Goal: Transaction & Acquisition: Purchase product/service

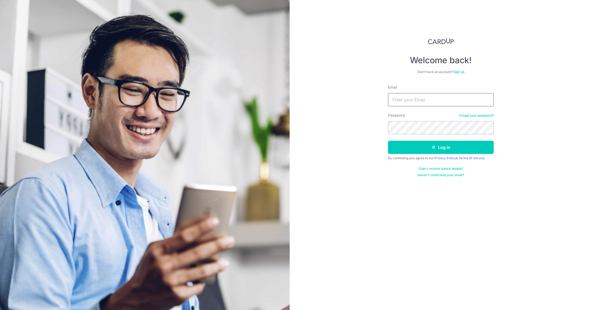
click at [408, 100] on input "Email" at bounding box center [441, 99] width 106 height 13
type input "thiayiyi@yahoo.com"
click at [388, 141] on button "Log in" at bounding box center [441, 147] width 106 height 13
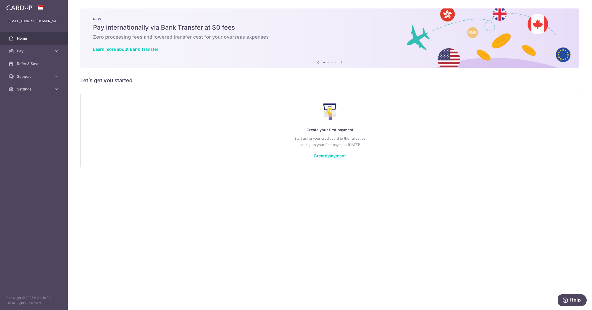
click at [319, 159] on div "Create your first payment Start using your credit card to the fullest by settin…" at bounding box center [330, 130] width 486 height 63
click at [321, 154] on link "Create payment" at bounding box center [330, 155] width 32 height 5
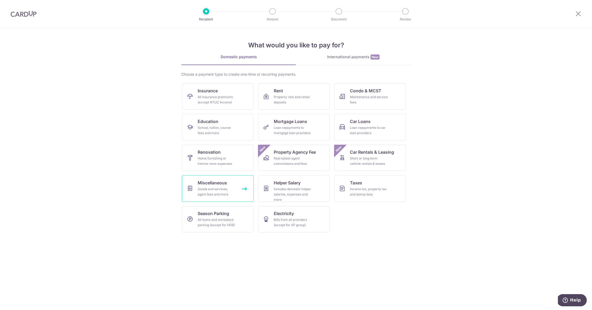
click at [233, 183] on link "Miscellaneous Goods and services, agent fees and more" at bounding box center [218, 188] width 72 height 26
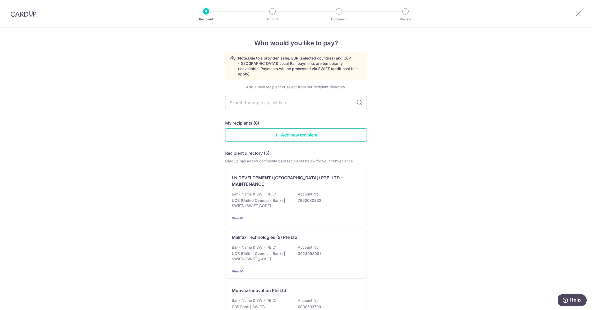
click at [279, 131] on link "Add new recipient" at bounding box center [296, 134] width 142 height 13
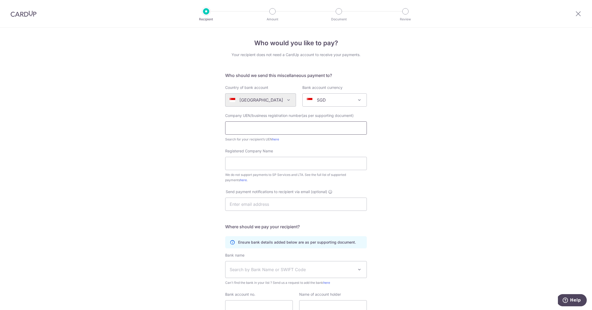
click at [299, 132] on input "text" at bounding box center [296, 127] width 142 height 13
type input "53398242A"
click at [201, 151] on div "Who would you like to pay? Your recipient does not need a CardUp account to rec…" at bounding box center [296, 192] width 592 height 328
click at [274, 140] on link "here" at bounding box center [275, 139] width 7 height 4
click at [258, 167] on input "Registered Company Name" at bounding box center [296, 163] width 142 height 13
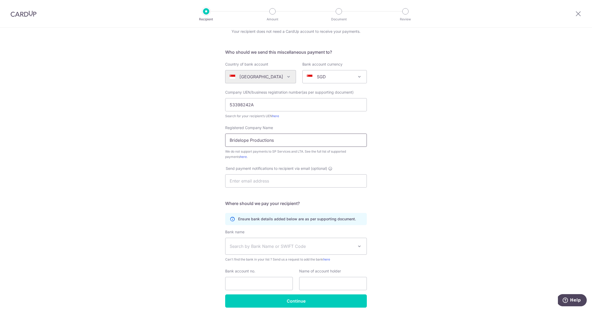
scroll to position [46, 0]
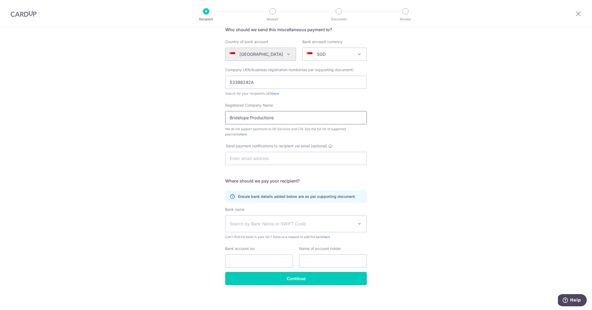
type input "Bridelope Productions"
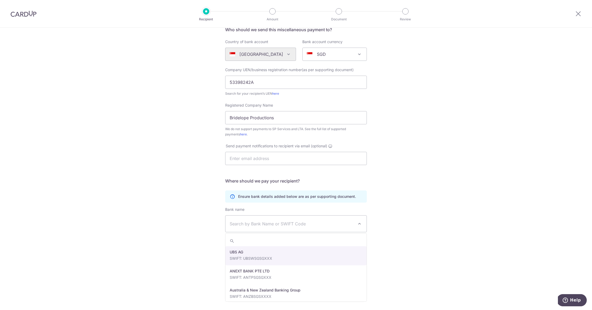
click at [289, 222] on span "Search by Bank Name or SWIFT Code" at bounding box center [292, 223] width 124 height 6
type input "over"
select select "12"
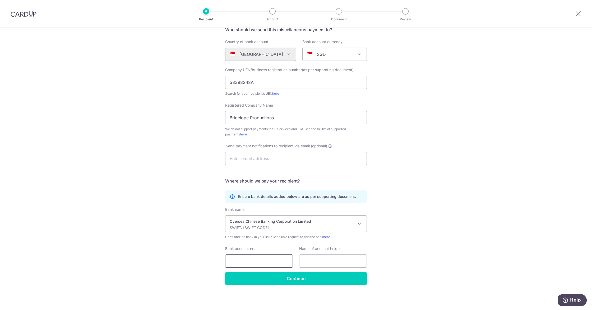
click at [254, 257] on input "Bank account no." at bounding box center [259, 260] width 68 height 13
type input "601164601001"
click at [169, 257] on div "Who would you like to pay? Your recipient does not need a CardUp account to rec…" at bounding box center [296, 146] width 592 height 328
click at [316, 261] on input "text" at bounding box center [333, 260] width 68 height 13
type input "Bridelope Productions"
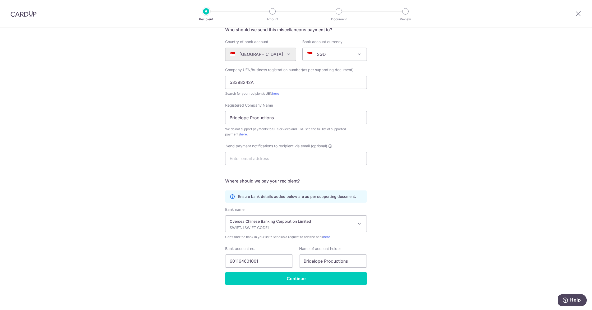
click at [403, 258] on div "Who would you like to pay? Your recipient does not need a CardUp account to rec…" at bounding box center [296, 146] width 592 height 328
click at [345, 284] on input "Continue" at bounding box center [296, 278] width 142 height 13
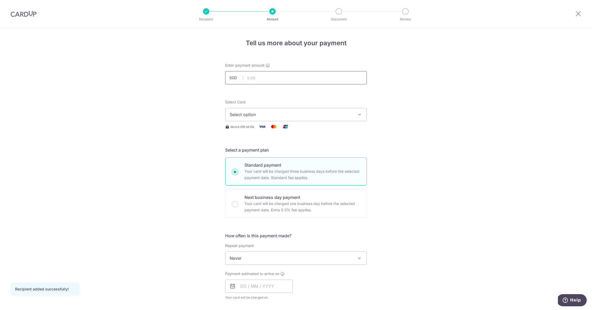
click at [272, 76] on input "text" at bounding box center [296, 77] width 142 height 13
type input "2,338.00"
drag, startPoint x: 170, startPoint y: 121, endPoint x: 172, endPoint y: 120, distance: 2.8
click at [172, 121] on div "Tell us more about your payment Enter payment amount SGD 2,338.00 2338.00 Recip…" at bounding box center [296, 267] width 592 height 478
click at [259, 114] on span "Select option" at bounding box center [291, 114] width 123 height 6
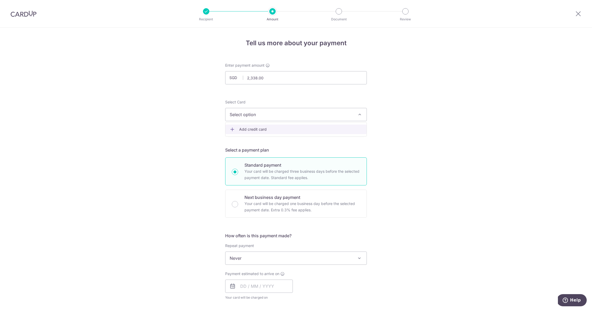
click at [261, 127] on span "Add credit card" at bounding box center [300, 129] width 123 height 5
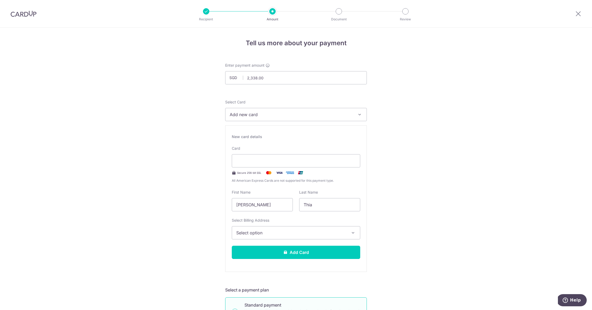
click at [297, 232] on span "Select option" at bounding box center [291, 232] width 110 height 6
click at [292, 248] on span "Add Billing Address" at bounding box center [301, 247] width 110 height 5
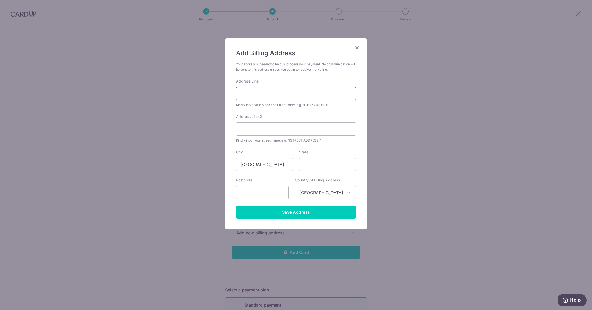
click at [263, 95] on input "Address Line 1" at bounding box center [296, 93] width 120 height 13
type input "34 Flora Drive, Palm Isles, #02-32"
type input "singapore"
type input "506893"
click at [301, 214] on input "Save Address" at bounding box center [296, 211] width 120 height 13
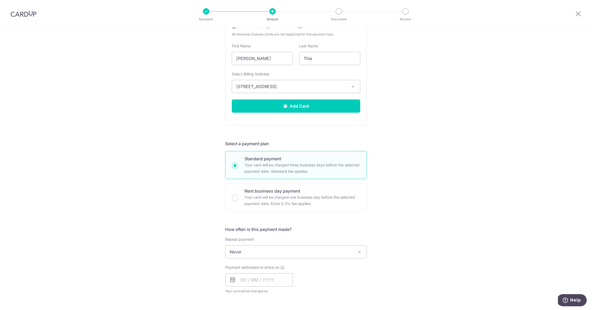
scroll to position [215, 0]
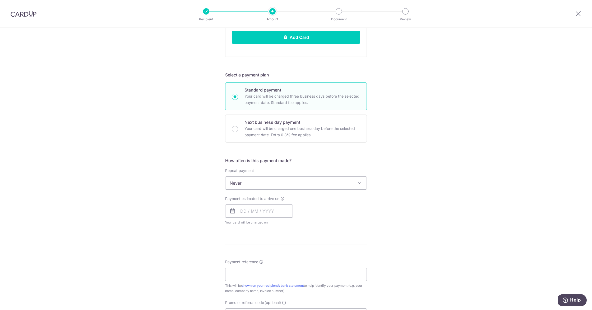
click at [313, 181] on span "Never" at bounding box center [295, 183] width 141 height 13
click at [243, 211] on input "text" at bounding box center [259, 210] width 68 height 13
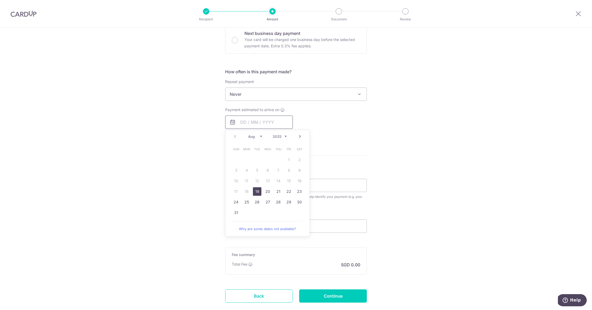
scroll to position [304, 0]
click at [259, 191] on link "19" at bounding box center [257, 191] width 8 height 8
type input "[DATE]"
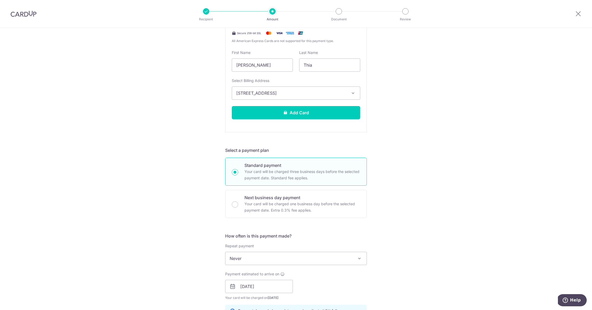
scroll to position [358, 0]
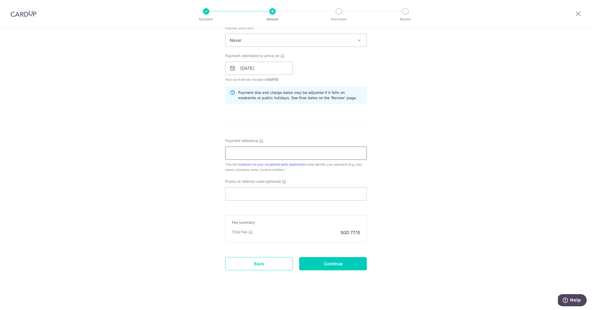
click at [299, 154] on input "Payment reference" at bounding box center [296, 152] width 142 height 13
click at [284, 155] on input "Payment reference" at bounding box center [296, 152] width 142 height 13
type input "YY BEN AD [DATE]"
click at [283, 192] on input "Promo or referral code (optional)" at bounding box center [296, 193] width 142 height 13
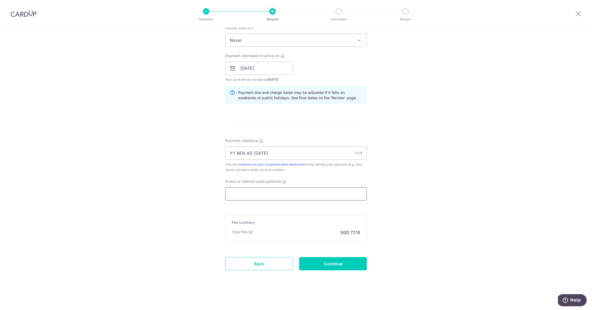
paste input "VTAX25ONE"
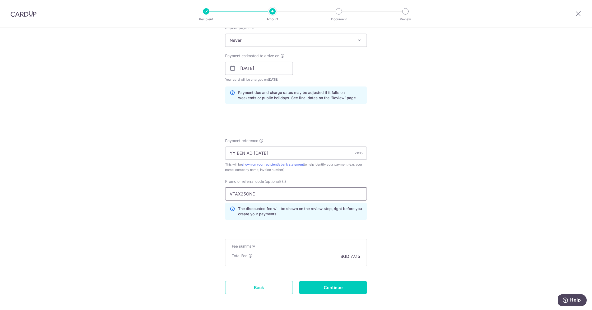
type input "VTAX25ONE"
click at [185, 197] on div "Tell us more about your payment Enter payment amount SGD 2,338.00 2338.00 Recip…" at bounding box center [296, 1] width 592 height 663
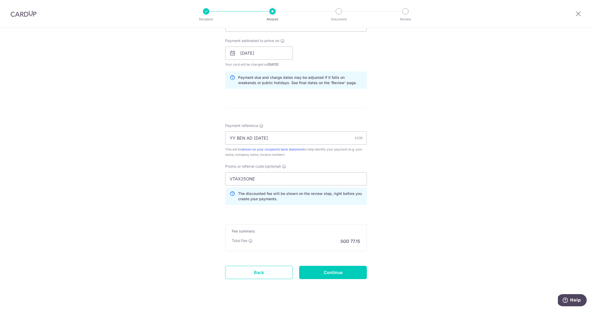
scroll to position [381, 0]
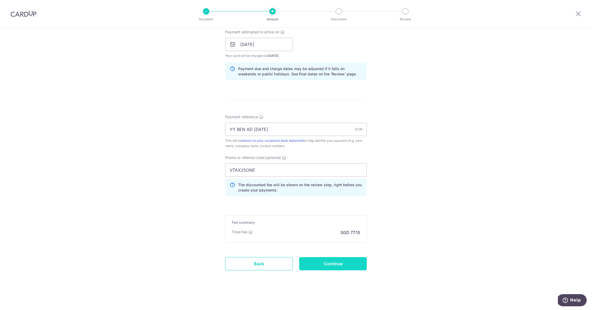
click at [318, 265] on input "Continue" at bounding box center [333, 263] width 68 height 13
type input "Create Schedule"
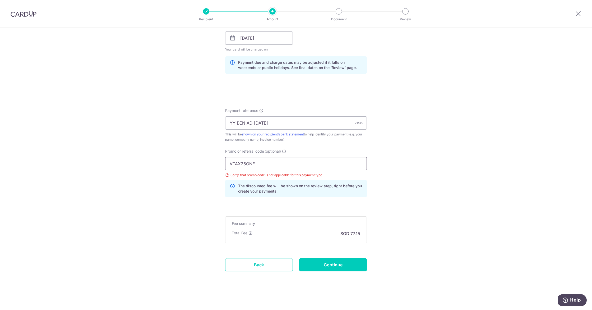
scroll to position [254, 0]
drag, startPoint x: 250, startPoint y: 163, endPoint x: 169, endPoint y: 164, distance: 80.9
click at [169, 164] on div "Tell us more about your payment Enter payment amount SGD 2,338.00 2338.00 Selec…" at bounding box center [296, 41] width 592 height 536
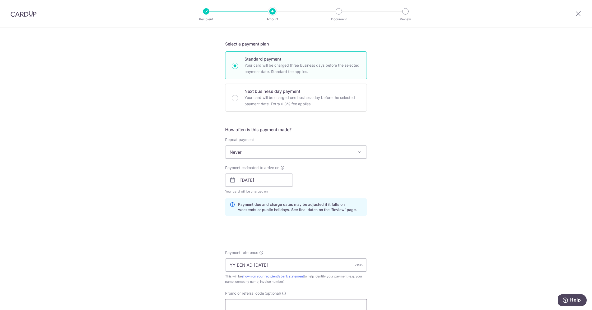
scroll to position [230, 0]
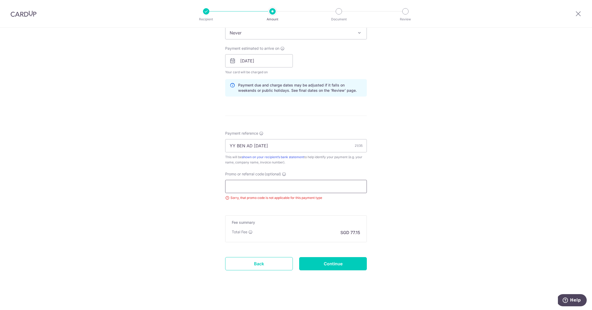
paste input "MILELION"
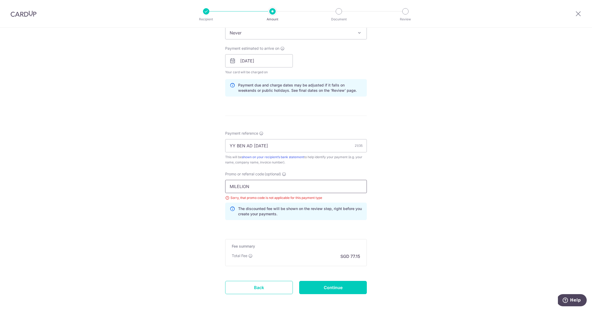
type input "MILELION"
click at [301, 238] on form "Enter payment amount SGD 2,338.00 2338.00 Select Card Select option Add credit …" at bounding box center [296, 70] width 142 height 477
click at [327, 288] on input "Continue" at bounding box center [333, 287] width 68 height 13
type input "Create Schedule"
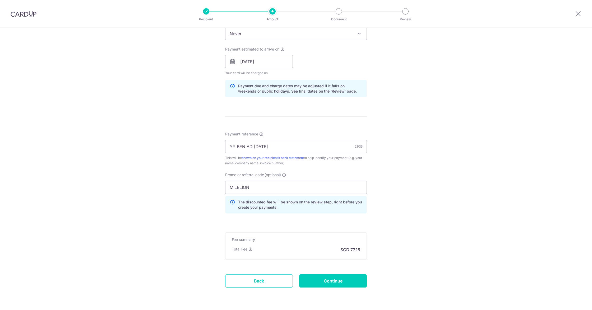
scroll to position [247, 0]
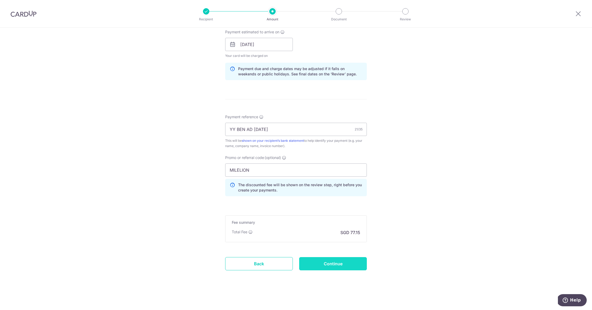
click at [318, 264] on input "Continue" at bounding box center [333, 263] width 68 height 13
type input "Create Schedule"
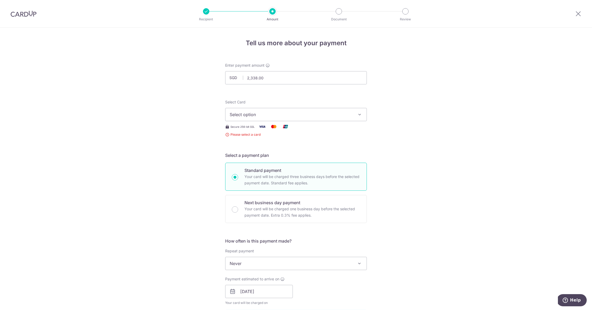
click at [290, 113] on span "Select option" at bounding box center [291, 114] width 123 height 6
click at [290, 134] on ul "Add credit card" at bounding box center [296, 129] width 142 height 14
click at [272, 117] on span "Select option" at bounding box center [291, 114] width 123 height 6
click at [271, 128] on span "Add credit card" at bounding box center [300, 129] width 123 height 5
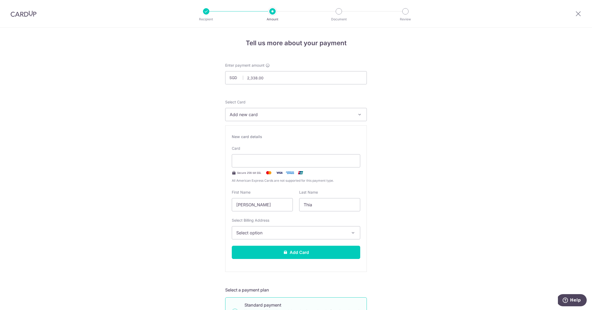
click at [252, 234] on span "Select option" at bounding box center [291, 232] width 110 height 6
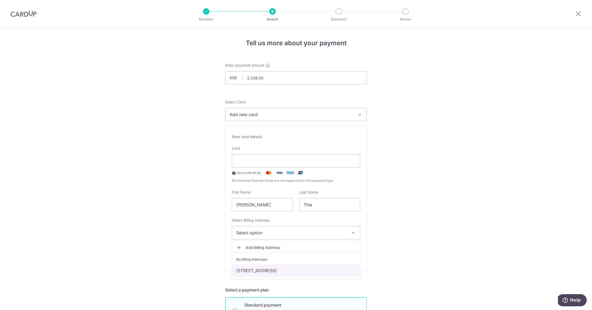
click at [255, 268] on link "34 Flora Drive, Palm Isles, #02-32, Singapore, singapore, Singapore-506893" at bounding box center [296, 270] width 128 height 13
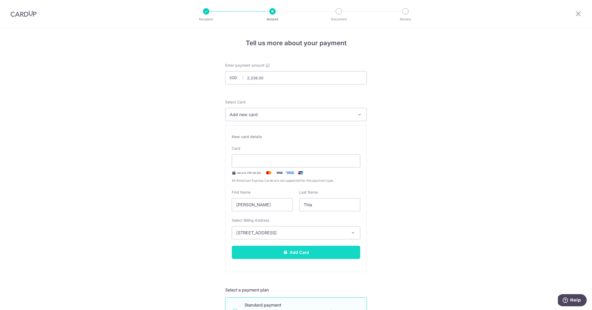
click at [278, 255] on button "Add Card" at bounding box center [296, 252] width 128 height 13
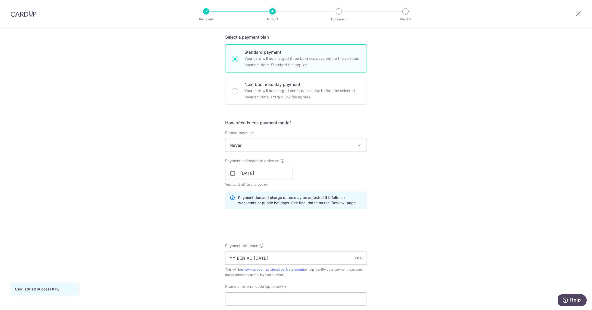
scroll to position [218, 0]
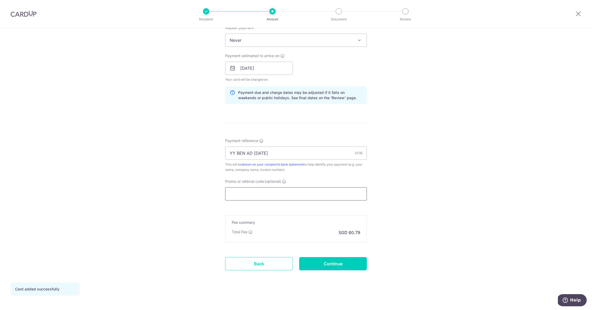
click at [290, 194] on input "Promo or referral code (optional)" at bounding box center [296, 193] width 142 height 13
paste input "MILELION"
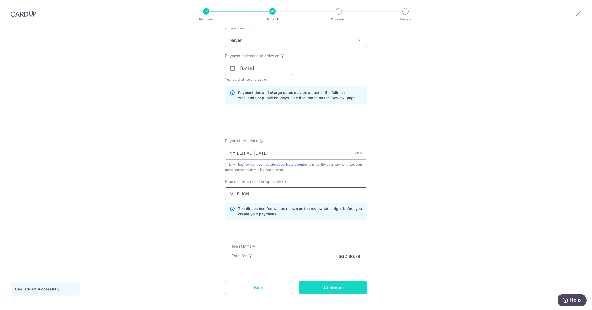
type input "MILELION"
click at [330, 288] on input "Continue" at bounding box center [333, 287] width 68 height 13
type input "Create Schedule"
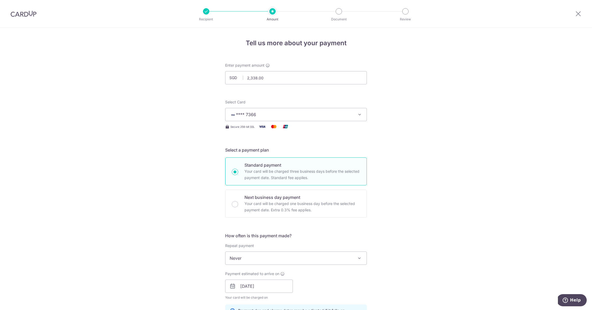
scroll to position [242, 0]
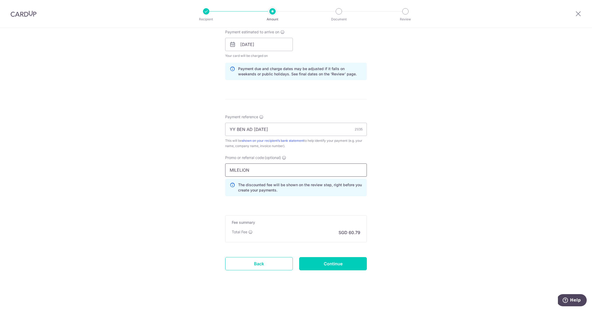
drag, startPoint x: 259, startPoint y: 170, endPoint x: 197, endPoint y: 165, distance: 62.3
click at [194, 170] on div "Tell us more about your payment Enter payment amount SGD 2,338.00 2338.00 Selec…" at bounding box center [296, 48] width 592 height 524
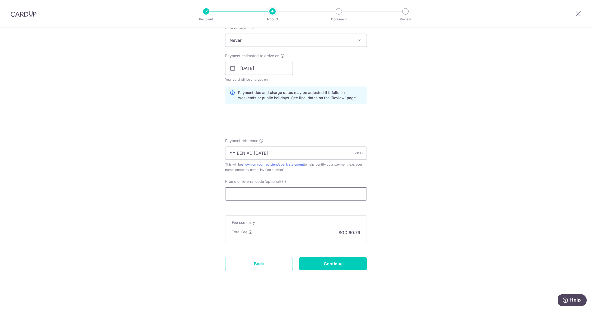
paste input "OFF225"
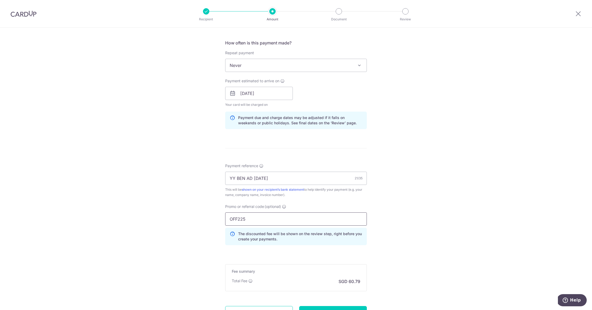
scroll to position [213, 0]
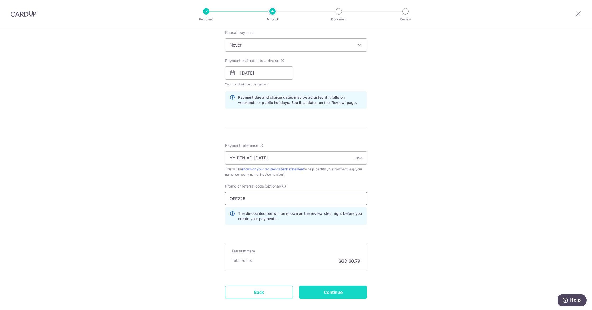
type input "OFF225"
click at [340, 294] on input "Continue" at bounding box center [333, 291] width 68 height 13
type input "Update Schedule"
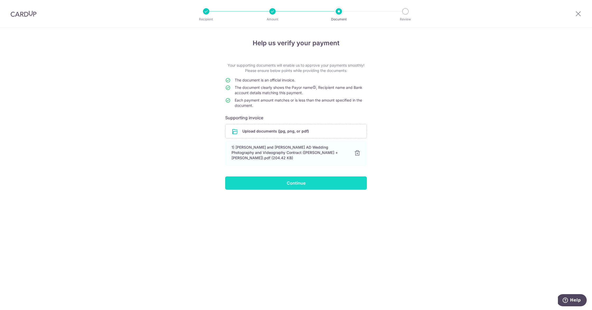
click at [301, 179] on input "Continue" at bounding box center [296, 182] width 142 height 13
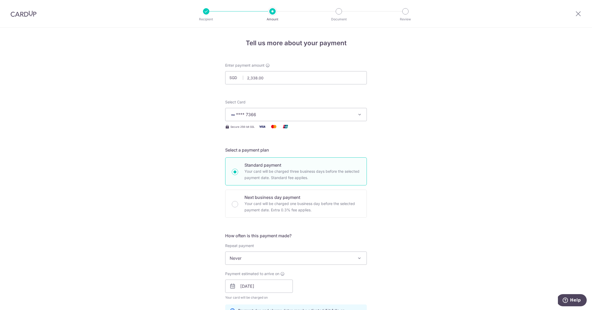
scroll to position [242, 0]
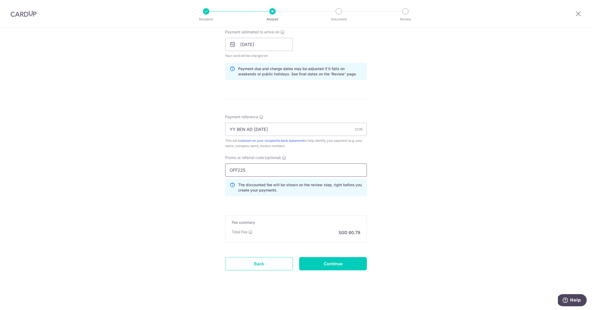
drag, startPoint x: 256, startPoint y: 172, endPoint x: 210, endPoint y: 173, distance: 46.0
click at [210, 172] on div "Tell us more about your payment Enter payment amount SGD 2,338.00 2338.00 Selec…" at bounding box center [296, 48] width 592 height 524
paste input "MILELION"
type input "MILELION"
click at [197, 199] on div "Tell us more about your payment Enter payment amount SGD 2,338.00 2338.00 Selec…" at bounding box center [296, 48] width 592 height 524
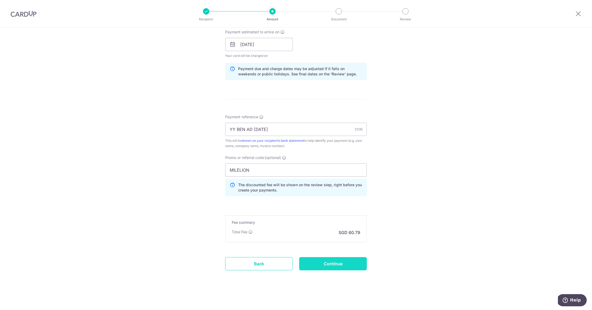
click at [340, 266] on input "Continue" at bounding box center [333, 263] width 68 height 13
type input "Update Schedule"
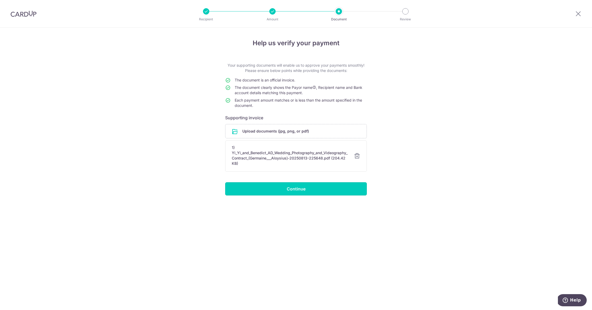
click at [312, 187] on input "Continue" at bounding box center [296, 188] width 142 height 13
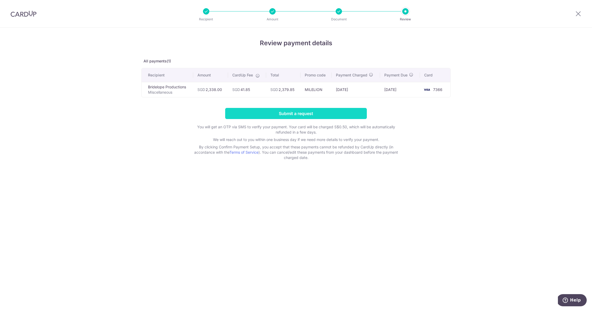
click at [316, 117] on input "Submit a request" at bounding box center [296, 113] width 142 height 11
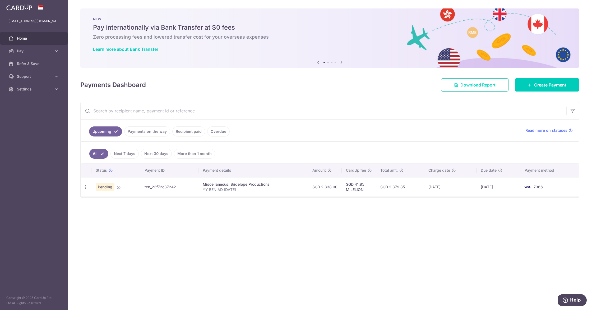
click at [465, 81] on link "Download Report" at bounding box center [474, 84] width 67 height 13
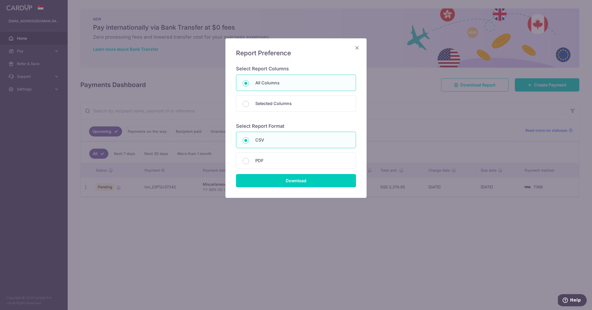
click at [360, 49] on icon "Close" at bounding box center [357, 47] width 6 height 7
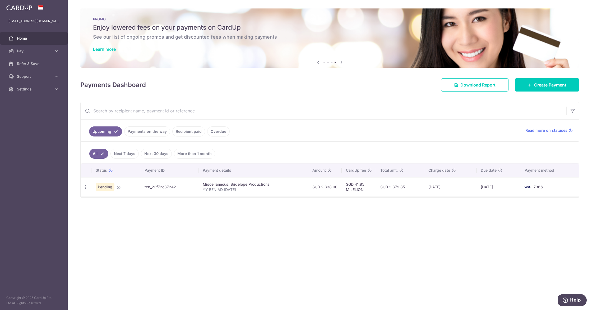
click at [150, 131] on link "Payments on the way" at bounding box center [147, 131] width 46 height 10
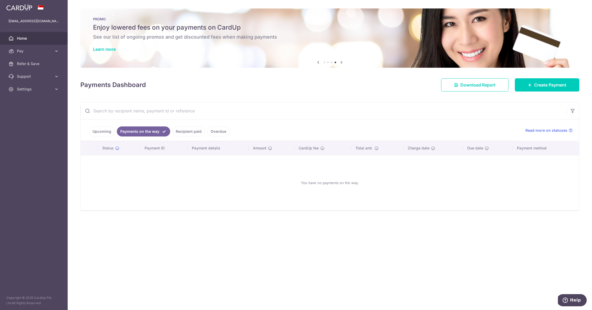
click at [109, 134] on link "Upcoming" at bounding box center [102, 131] width 26 height 10
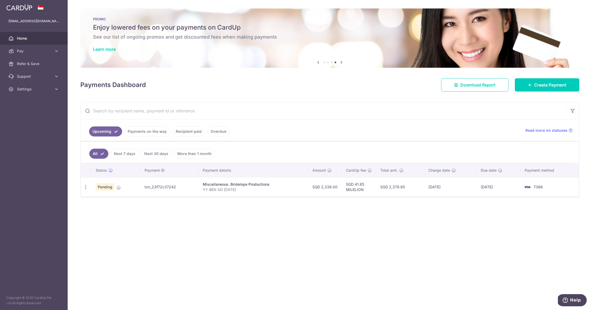
click at [186, 131] on link "Recipient paid" at bounding box center [188, 131] width 33 height 10
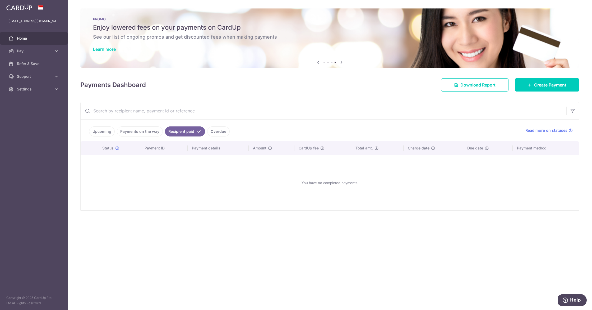
click at [110, 135] on link "Upcoming" at bounding box center [102, 131] width 26 height 10
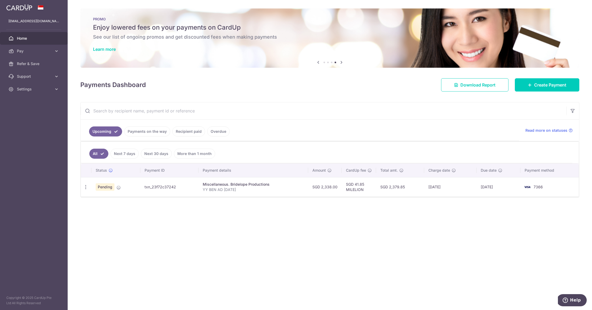
drag, startPoint x: 199, startPoint y: 180, endPoint x: 211, endPoint y: 182, distance: 12.2
click at [200, 181] on td "Miscellaneous. Bridelope Productions YY BEN AD [DATE]" at bounding box center [254, 186] width 110 height 19
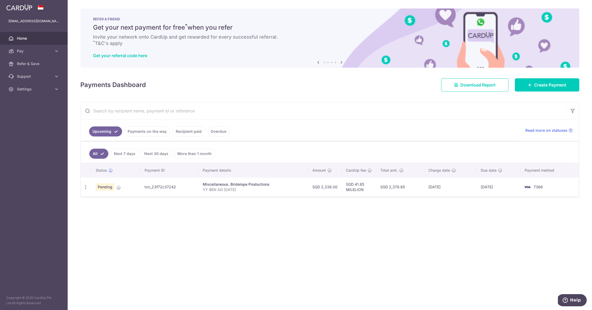
click at [214, 182] on div "Miscellaneous. Bridelope Productions" at bounding box center [253, 184] width 101 height 5
click at [334, 186] on td "SGD 2,338.00" at bounding box center [325, 186] width 34 height 19
